Goal: Information Seeking & Learning: Learn about a topic

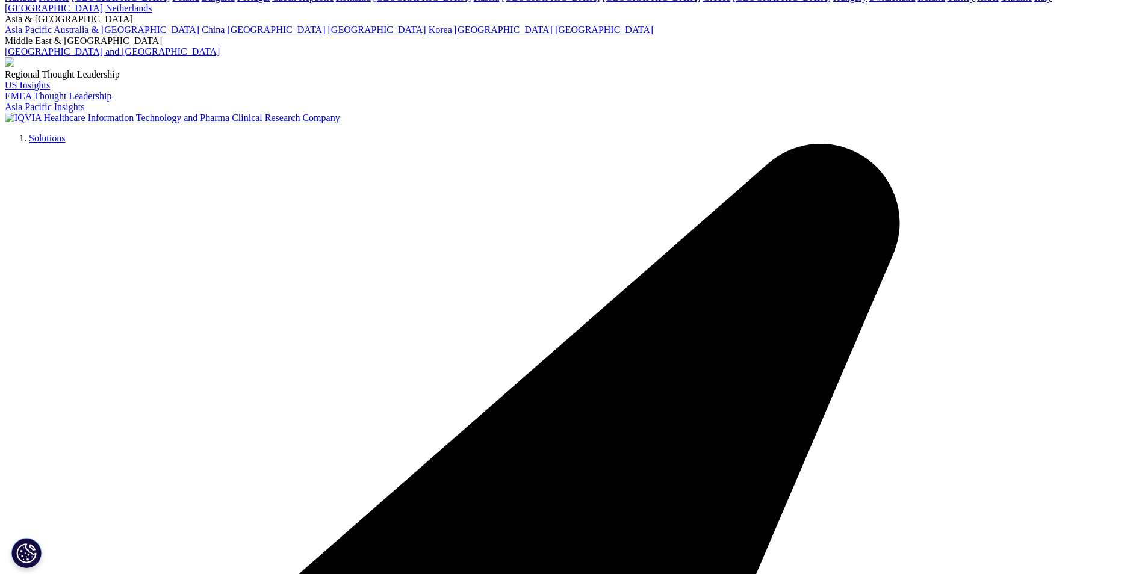
scroll to position [3672, 0]
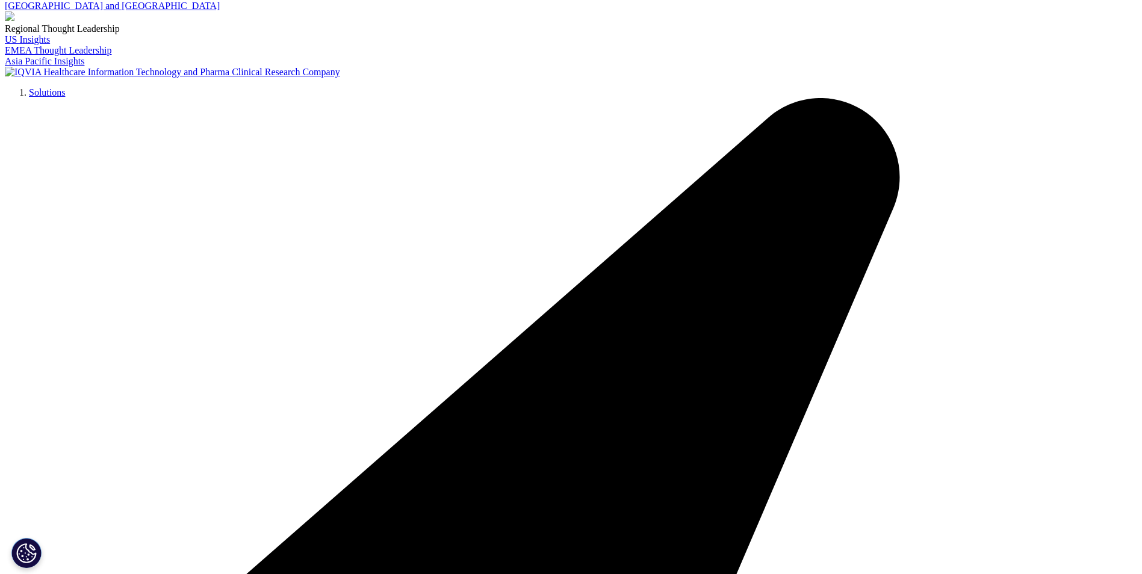
scroll to position [3311, 0]
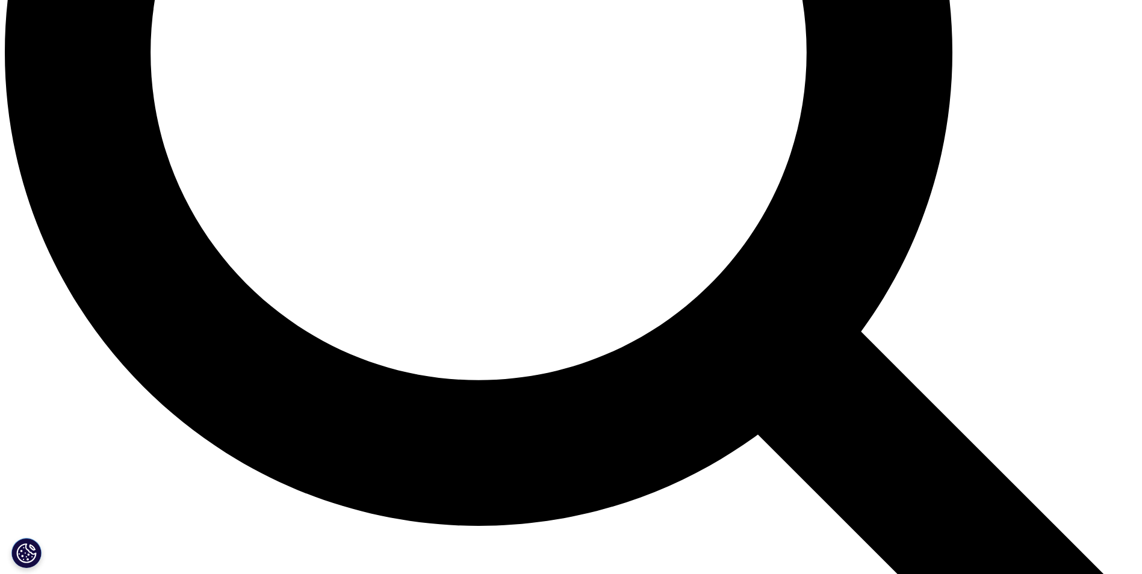
scroll to position [1588, 0]
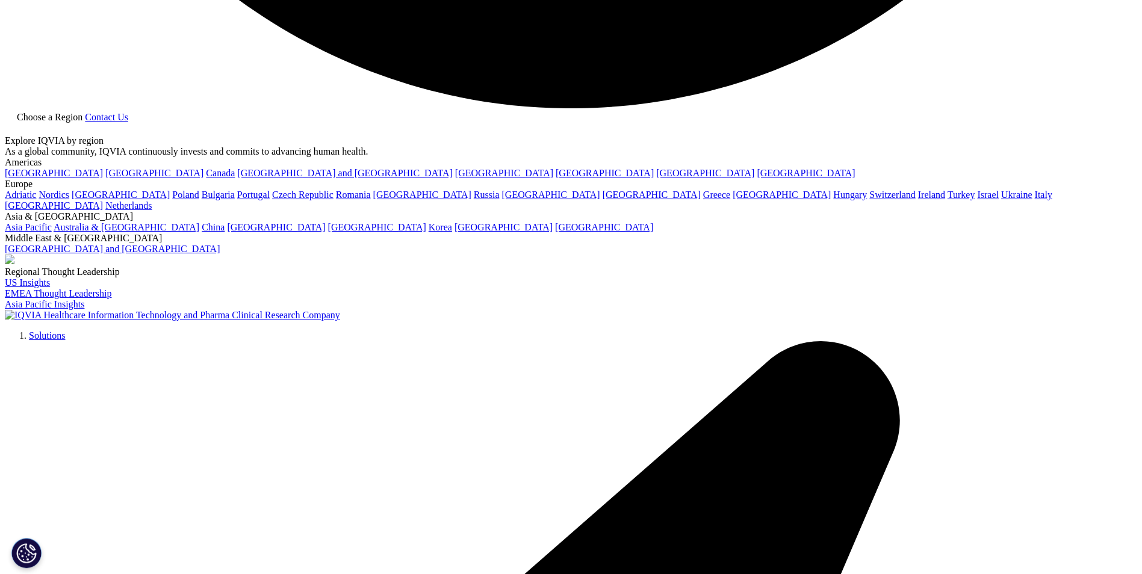
scroll to position [665, 710]
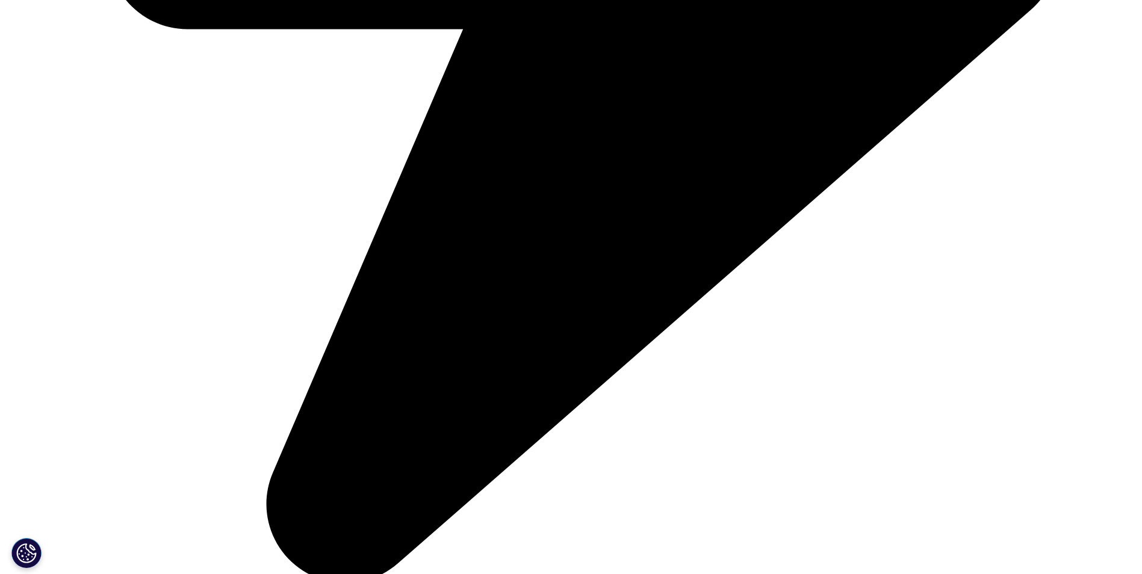
scroll to position [4636, 0]
